Goal: Find specific page/section: Find specific page/section

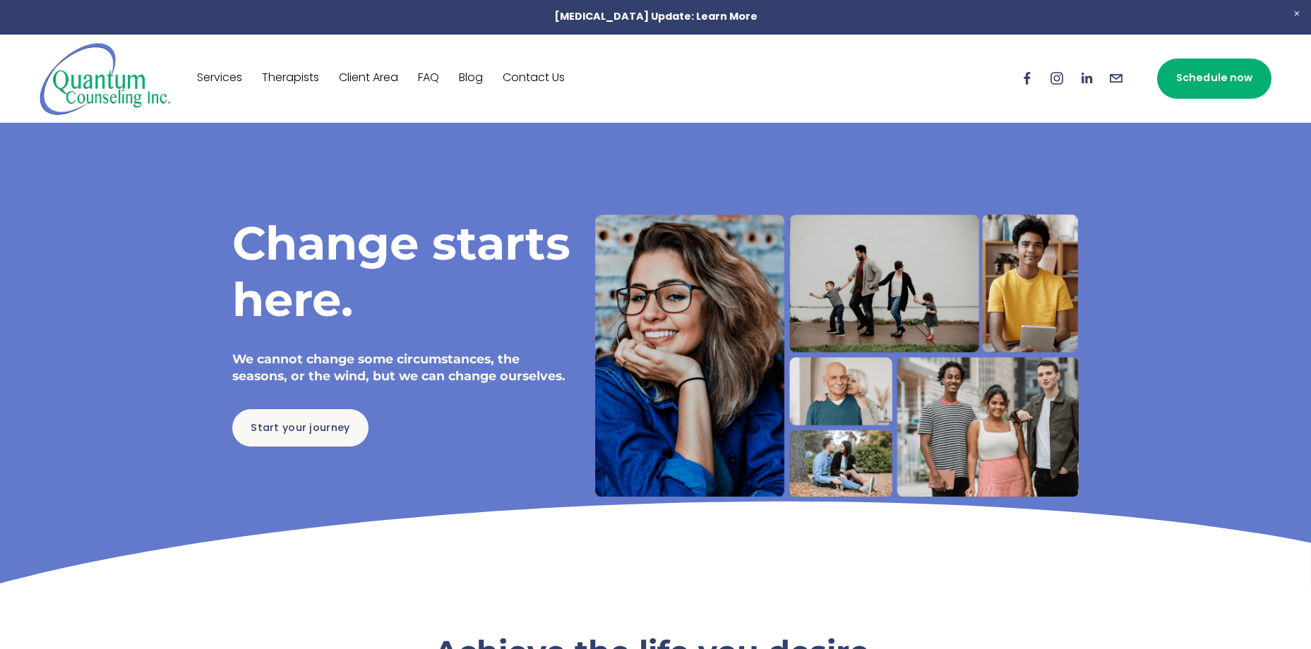
click at [287, 78] on link "Therapists" at bounding box center [290, 78] width 57 height 23
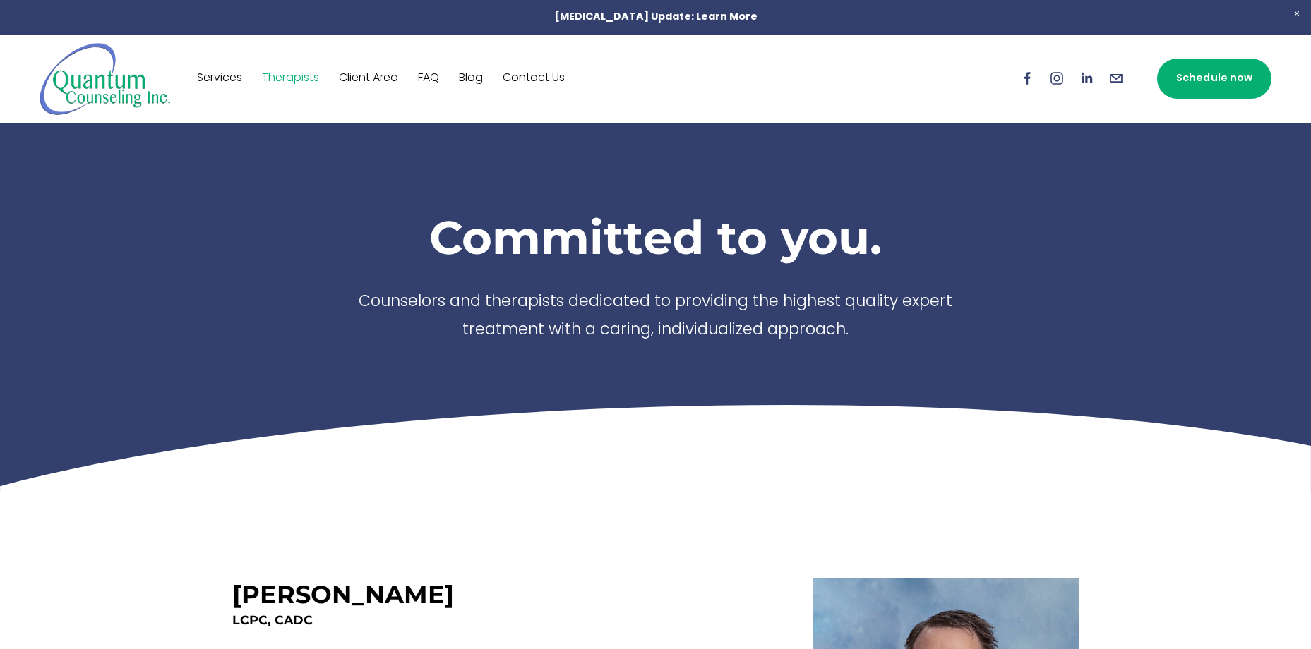
click at [543, 76] on link "Contact Us" at bounding box center [534, 78] width 62 height 23
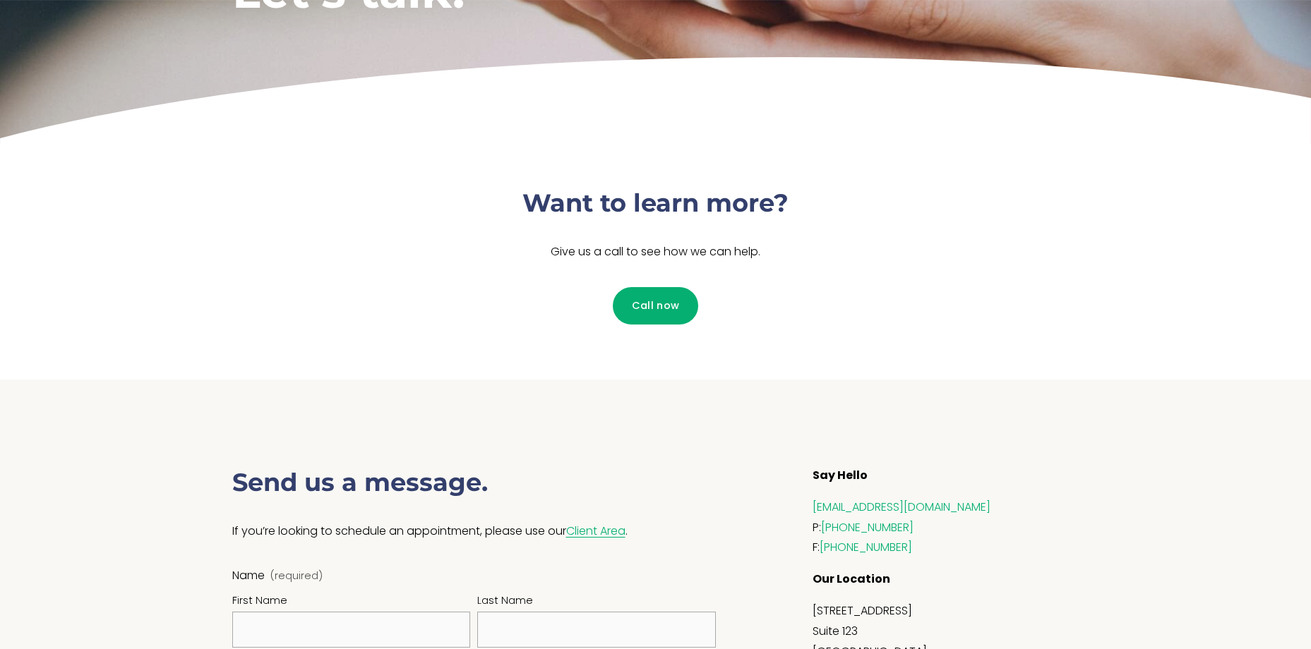
scroll to position [282, 0]
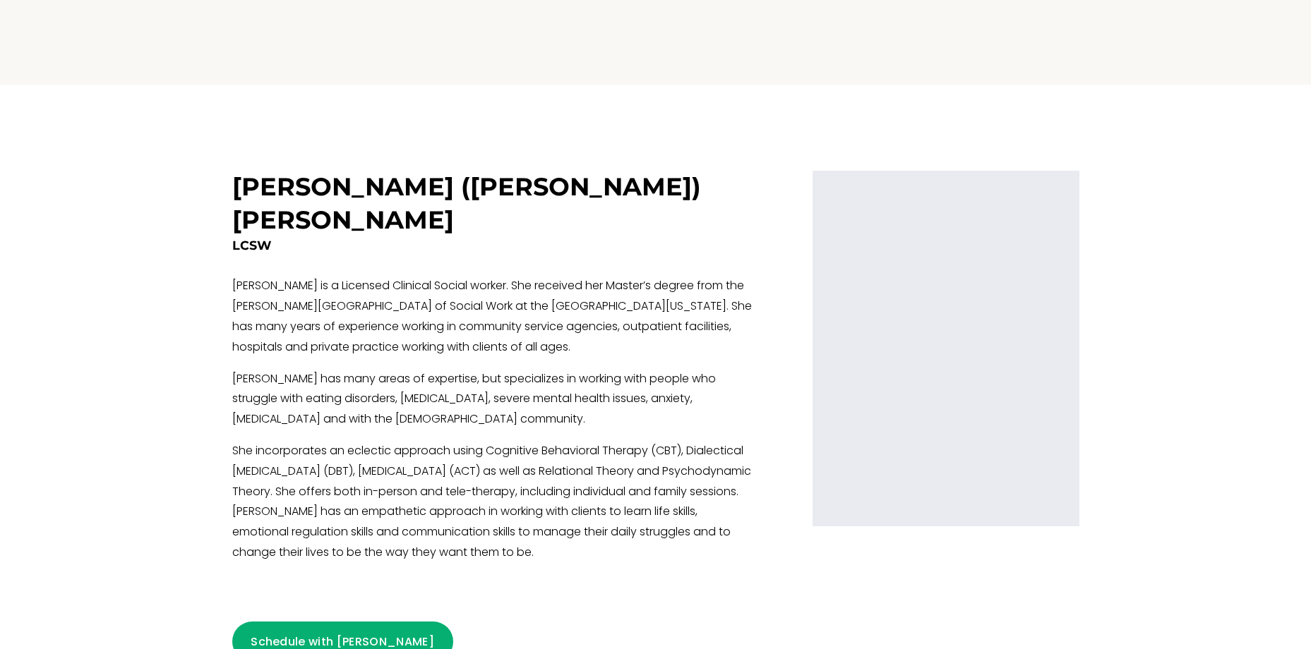
scroll to position [2400, 0]
